Goal: Go to known website: Access a specific website the user already knows

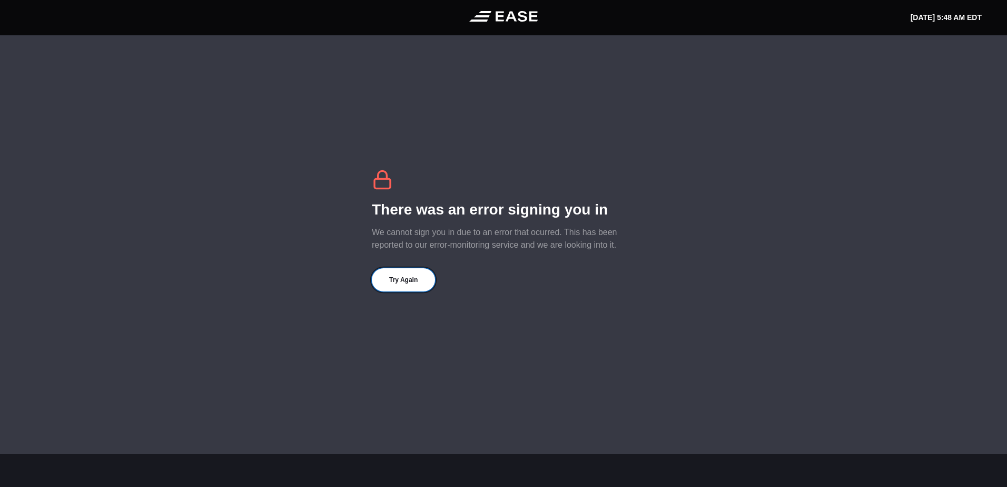
click at [397, 282] on button "Try Again" at bounding box center [403, 279] width 63 height 23
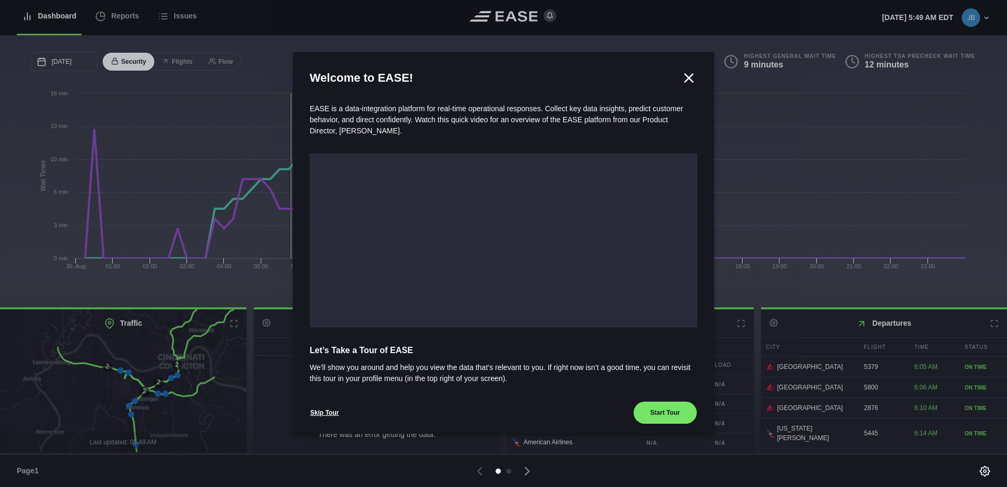
click at [682, 78] on icon at bounding box center [689, 78] width 16 height 16
